Goal: Task Accomplishment & Management: Use online tool/utility

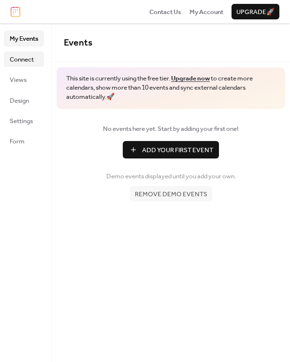
click at [25, 57] on span "Connect" at bounding box center [22, 60] width 24 height 10
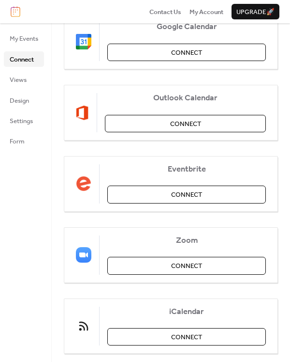
scroll to position [162, 0]
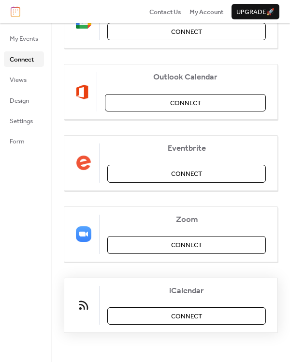
click at [187, 317] on span "Connect" at bounding box center [186, 316] width 31 height 10
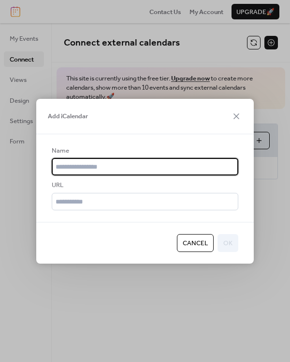
click at [191, 170] on input "text" at bounding box center [145, 166] width 187 height 17
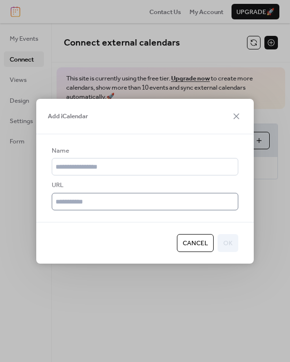
drag, startPoint x: 76, startPoint y: 186, endPoint x: 69, endPoint y: 202, distance: 17.8
click at [76, 186] on div "URL" at bounding box center [144, 185] width 185 height 10
click at [70, 206] on input "text" at bounding box center [145, 201] width 187 height 17
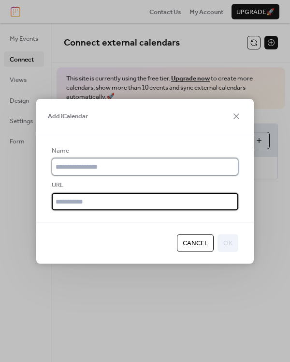
click at [84, 164] on input "text" at bounding box center [145, 166] width 187 height 17
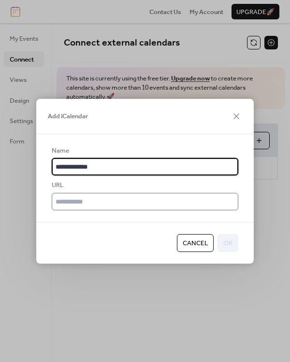
type input "**********"
click at [107, 202] on input "text" at bounding box center [145, 201] width 187 height 17
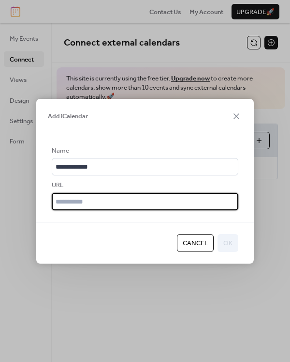
click at [108, 203] on input "text" at bounding box center [145, 201] width 187 height 17
click at [162, 201] on input "text" at bounding box center [145, 201] width 187 height 17
paste input "**********"
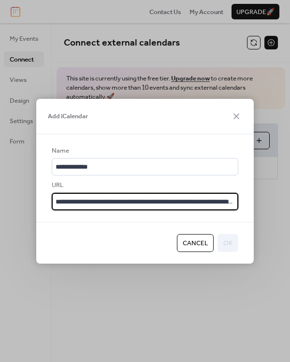
scroll to position [0, 84]
type input "**********"
click at [228, 239] on span "OK" at bounding box center [228, 243] width 9 height 10
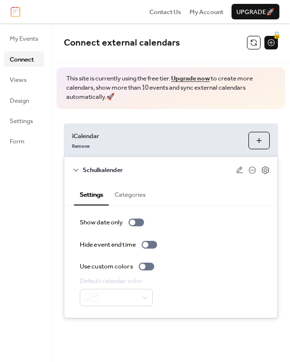
click at [133, 196] on button "Categories" at bounding box center [130, 194] width 43 height 22
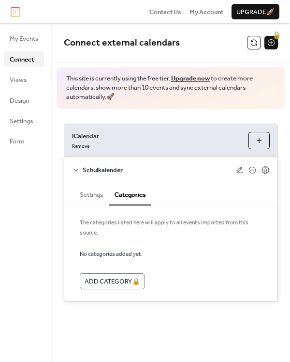
click at [95, 191] on button "Settings" at bounding box center [91, 194] width 35 height 22
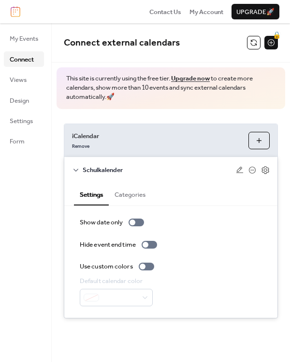
click at [110, 141] on div "Remove" at bounding box center [156, 145] width 169 height 10
click at [258, 142] on button "Add iCalendar" at bounding box center [259, 140] width 21 height 17
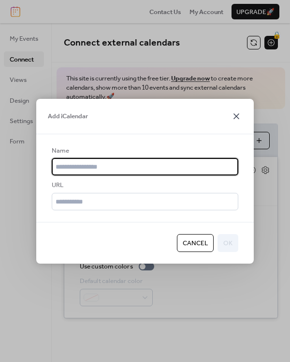
click at [240, 118] on icon at bounding box center [237, 116] width 12 height 12
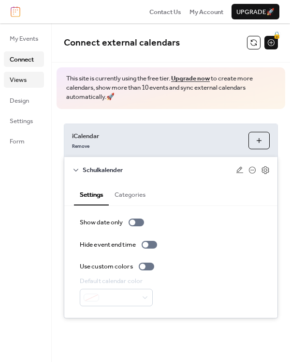
click at [20, 81] on span "Views" at bounding box center [18, 80] width 17 height 10
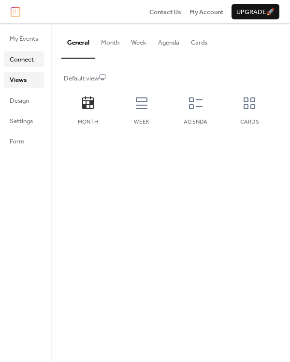
click at [22, 56] on span "Connect" at bounding box center [22, 60] width 24 height 10
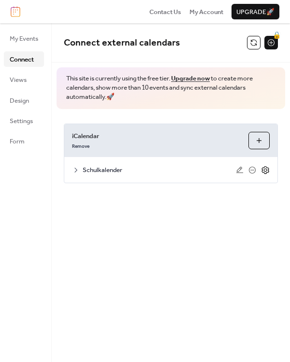
click at [266, 172] on icon at bounding box center [265, 170] width 9 height 9
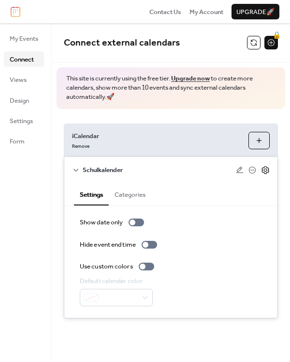
click at [266, 172] on icon at bounding box center [265, 170] width 9 height 9
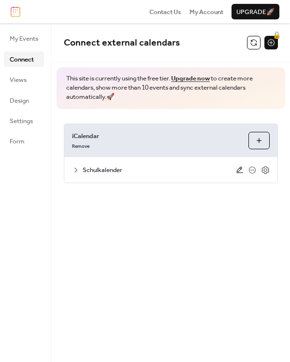
click at [241, 171] on icon at bounding box center [240, 170] width 8 height 8
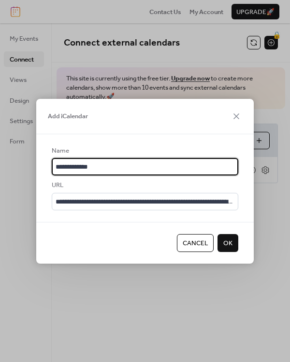
click at [238, 116] on icon at bounding box center [237, 116] width 12 height 12
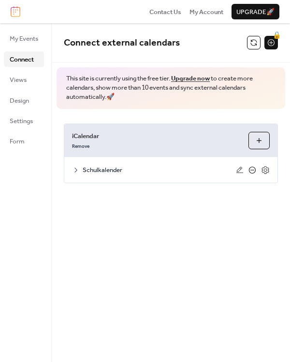
click at [255, 169] on icon at bounding box center [253, 170] width 8 height 8
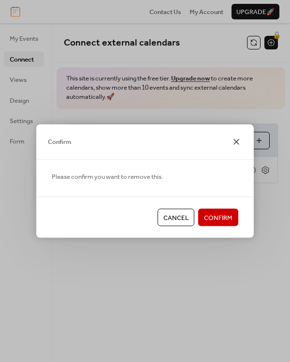
click at [234, 141] on icon at bounding box center [237, 142] width 12 height 12
